Goal: Information Seeking & Learning: Learn about a topic

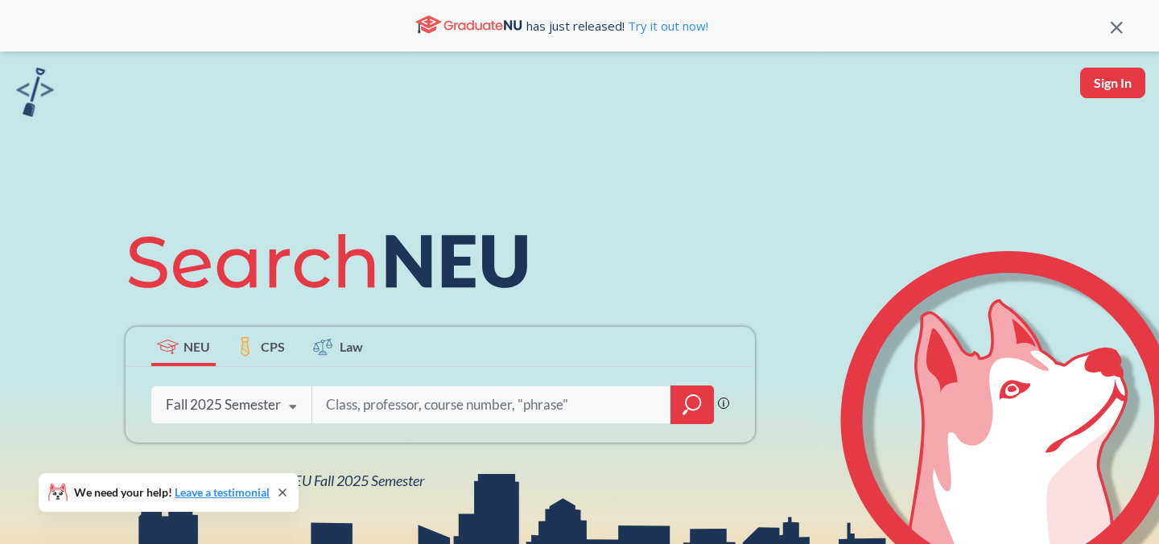
click at [468, 407] on input "search" at bounding box center [491, 405] width 335 height 34
paste input "AI Security and Privacy"
type input "AI Security and Privacy"
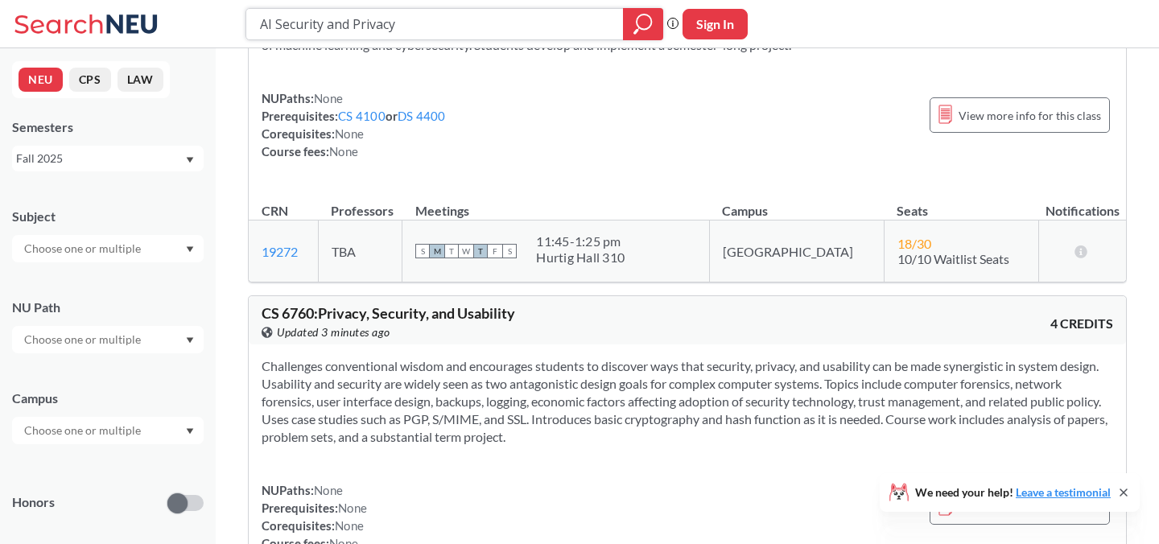
scroll to position [133, 0]
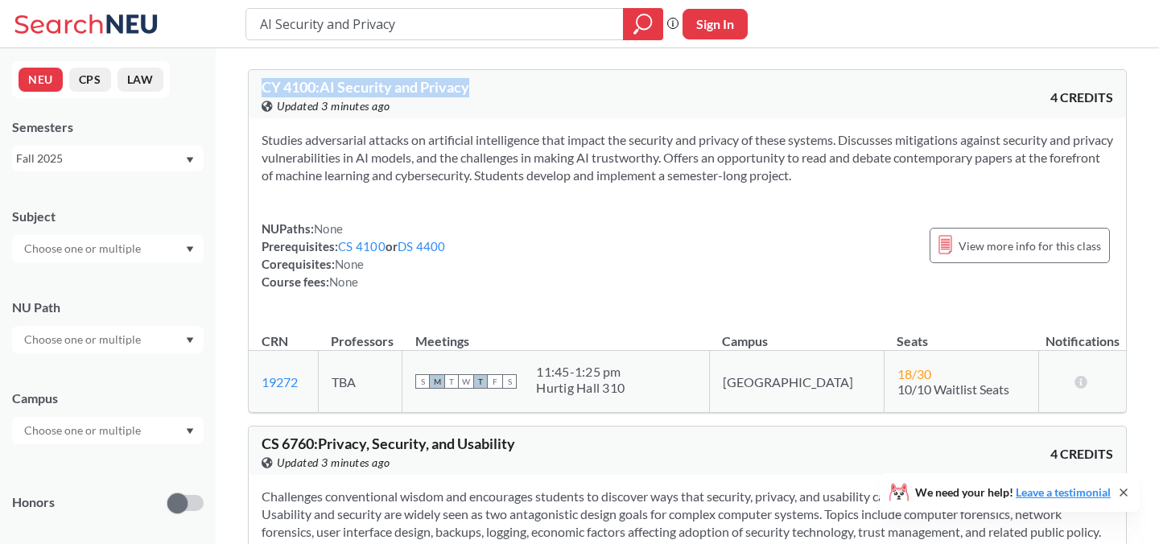
drag, startPoint x: 481, startPoint y: 89, endPoint x: 233, endPoint y: 87, distance: 247.8
copy span "CY 4100 : AI Security and Privacy"
drag, startPoint x: 583, startPoint y: 30, endPoint x: 253, endPoint y: 25, distance: 330.7
click at [253, 25] on div "AI Security and Privacy" at bounding box center [454, 24] width 418 height 32
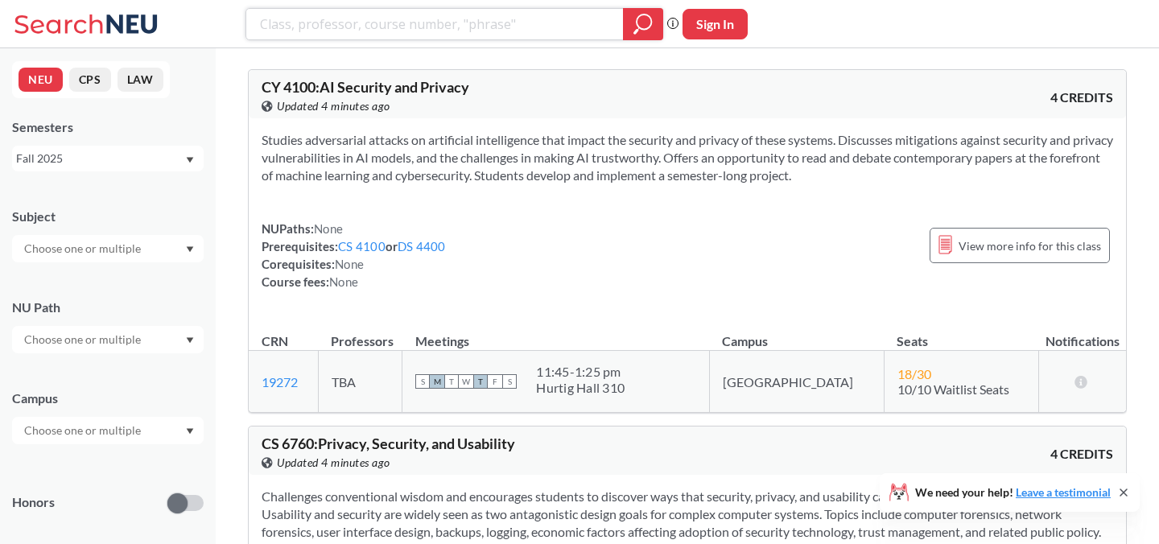
paste input "ENGW 3302. Advanced Writing in the Technical Professions"
type input "ENGW 3302. Advanced Writing in the Technical Professions"
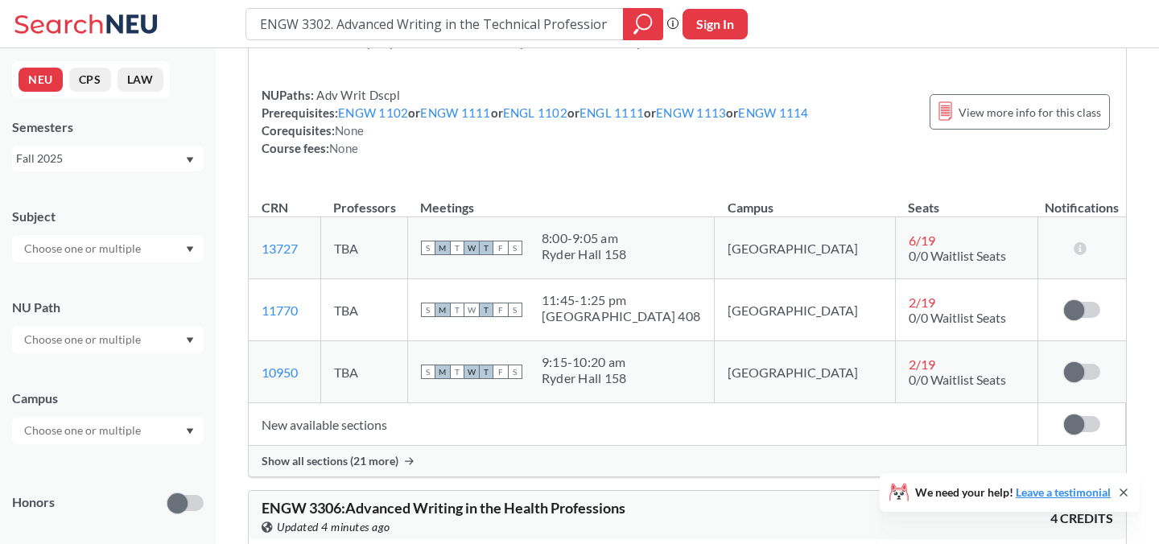
click at [373, 465] on span "Show all sections (21 more)" at bounding box center [330, 461] width 137 height 14
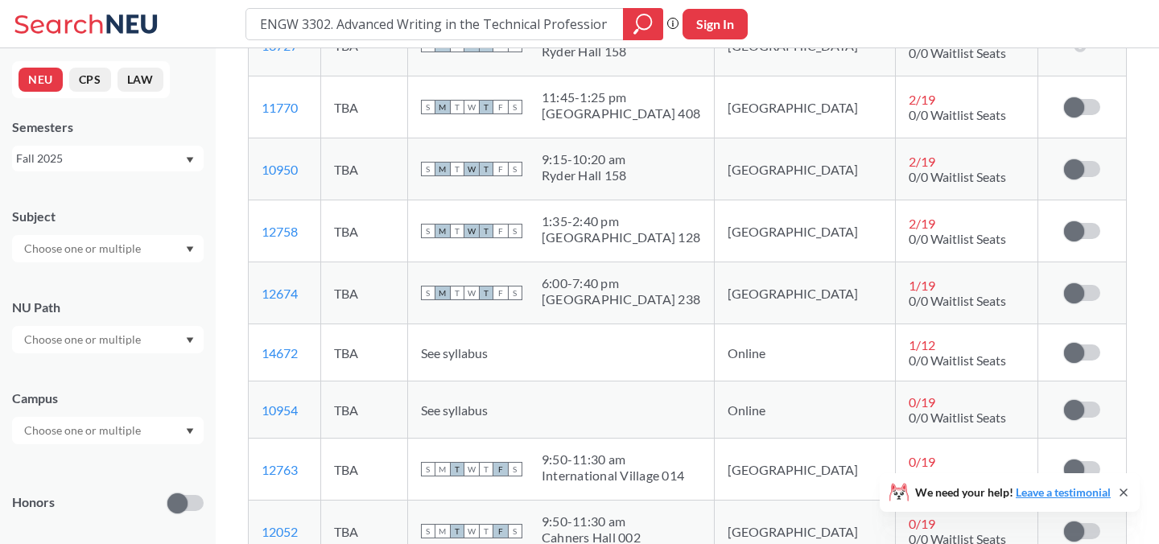
scroll to position [359, 0]
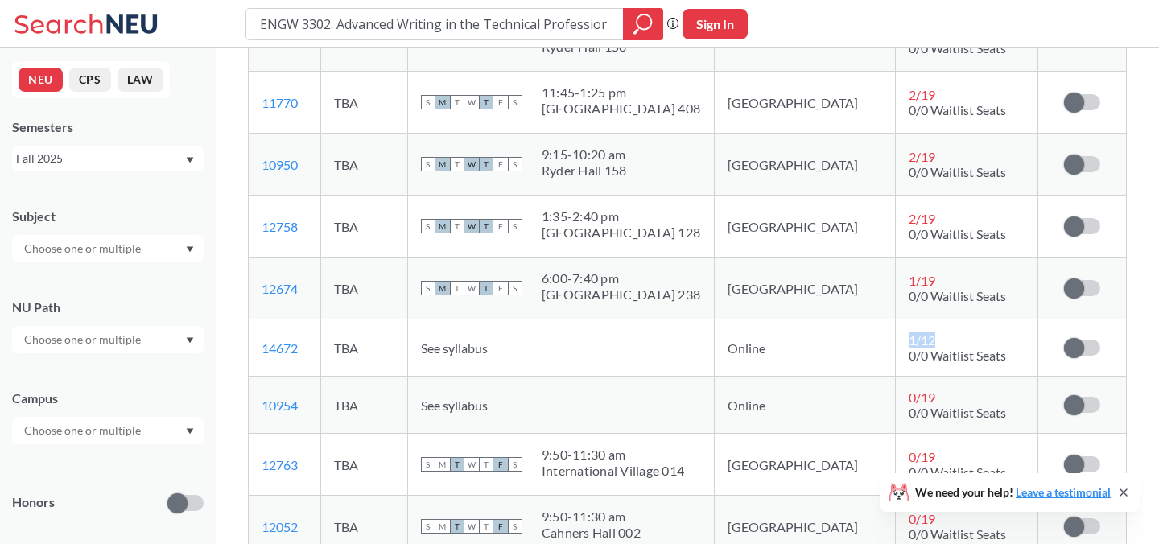
drag, startPoint x: 831, startPoint y: 349, endPoint x: 937, endPoint y: 345, distance: 105.5
click at [937, 345] on tr "14672 View this section on Banner. TBA See syllabus Online 1 / 12 0/0 Waitlist …" at bounding box center [687, 347] width 877 height 57
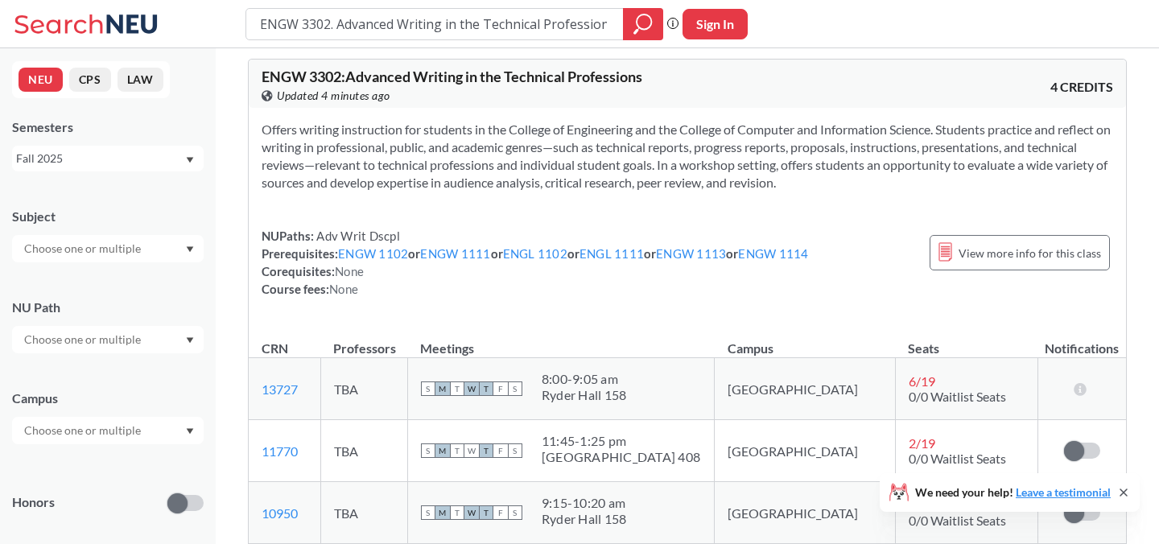
scroll to position [14, 0]
